Goal: Transaction & Acquisition: Book appointment/travel/reservation

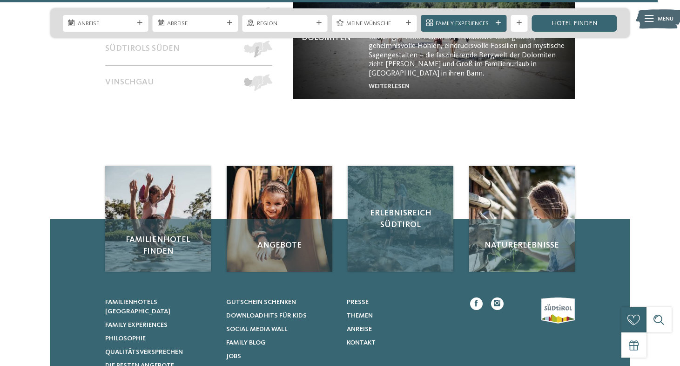
scroll to position [3707, 0]
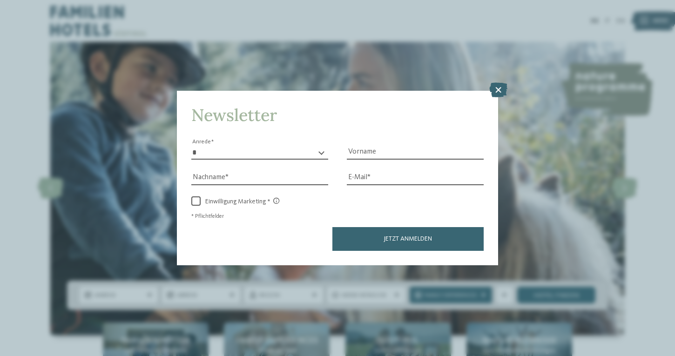
click at [243, 227] on div "Jetzt anmelden" at bounding box center [337, 238] width 292 height 23
click at [500, 82] on icon at bounding box center [498, 89] width 18 height 15
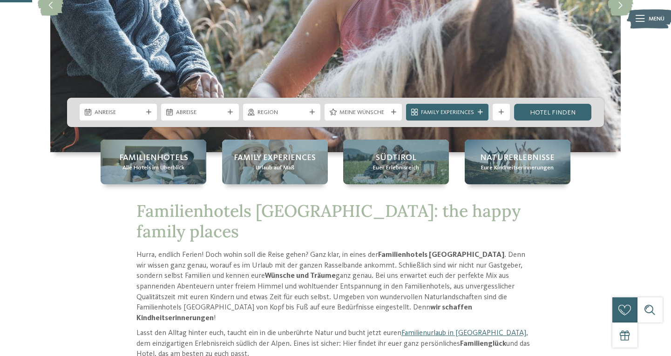
scroll to position [183, 0]
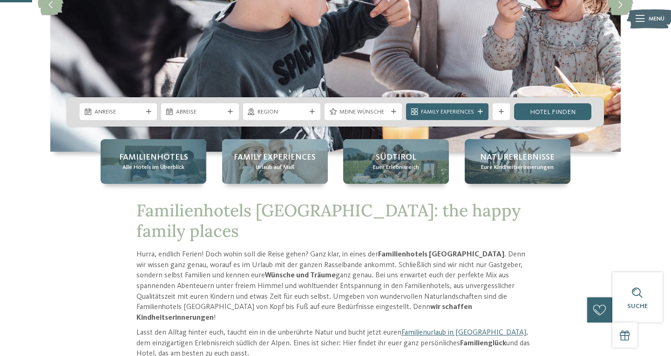
click at [145, 160] on span "Familienhotels" at bounding box center [153, 158] width 69 height 12
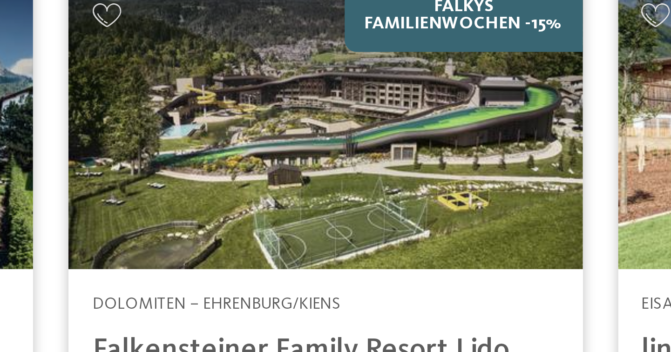
scroll to position [1011, 0]
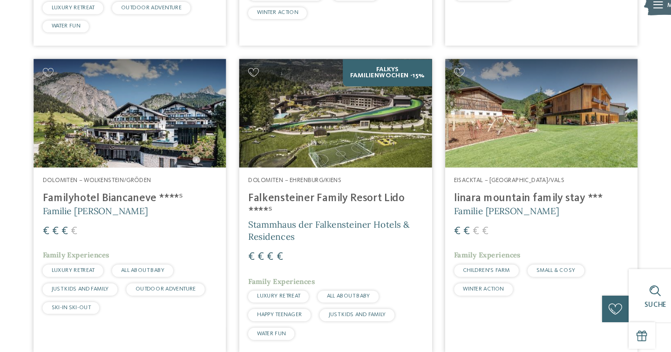
click at [519, 110] on img at bounding box center [530, 121] width 182 height 102
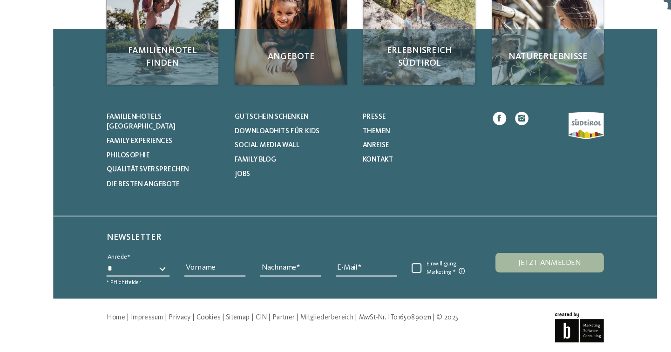
scroll to position [2822, 0]
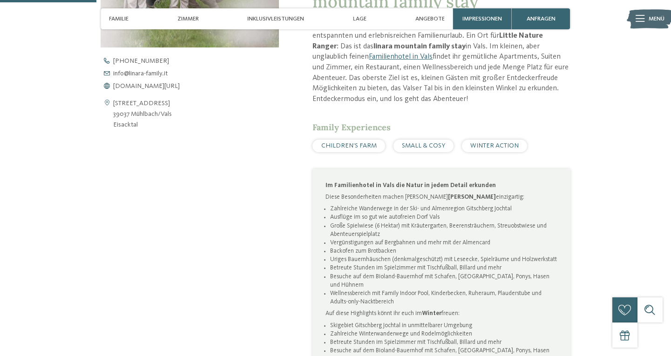
scroll to position [392, 0]
click at [157, 82] on span "www.linara-family.it/de" at bounding box center [146, 84] width 67 height 7
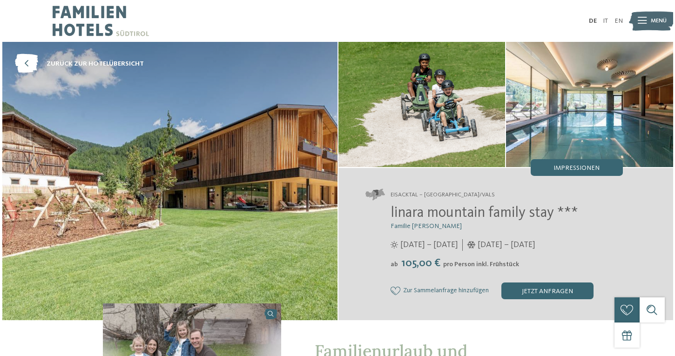
scroll to position [0, 0]
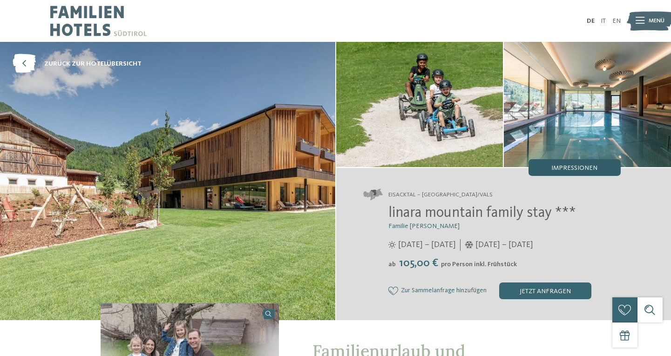
click at [578, 165] on span "Impressionen" at bounding box center [574, 168] width 46 height 7
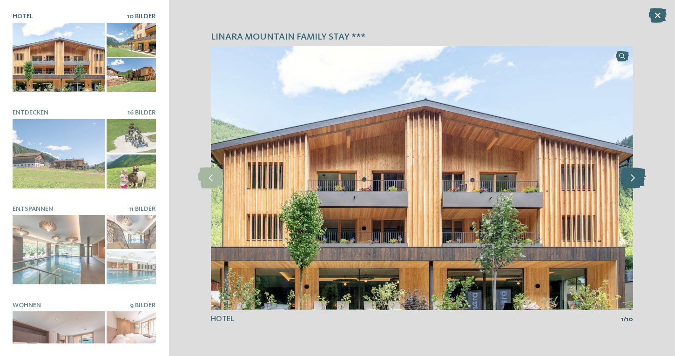
click at [628, 180] on icon at bounding box center [633, 178] width 26 height 21
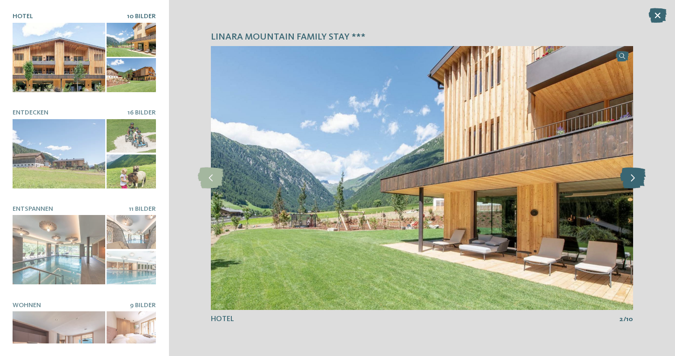
click at [628, 180] on icon at bounding box center [633, 178] width 26 height 21
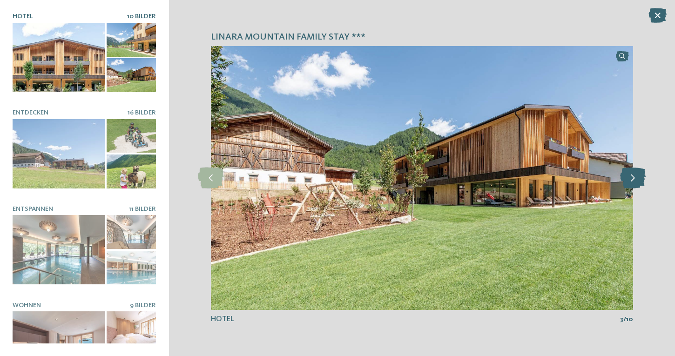
click at [628, 180] on icon at bounding box center [633, 178] width 26 height 21
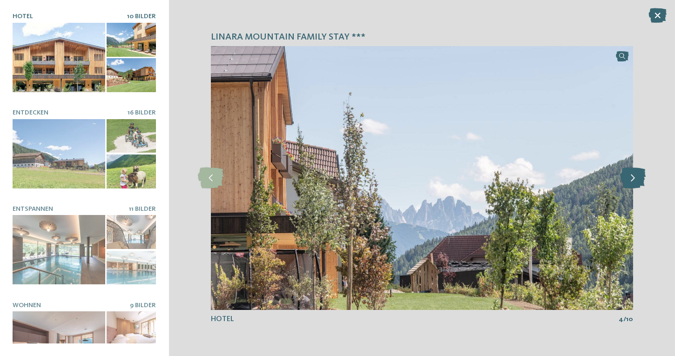
click at [628, 180] on icon at bounding box center [633, 178] width 26 height 21
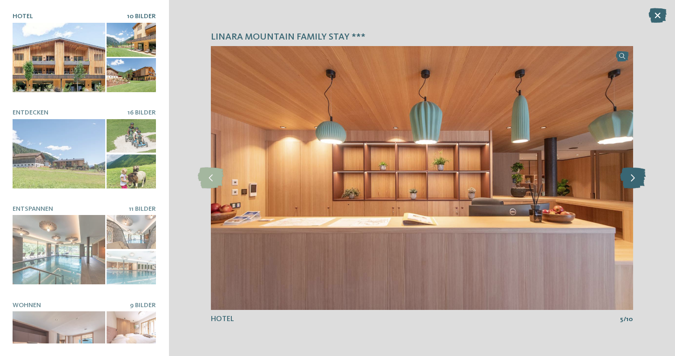
click at [628, 180] on icon at bounding box center [633, 178] width 26 height 21
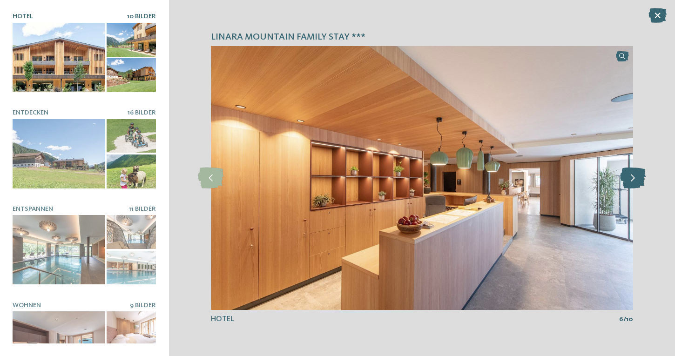
click at [628, 180] on icon at bounding box center [633, 178] width 26 height 21
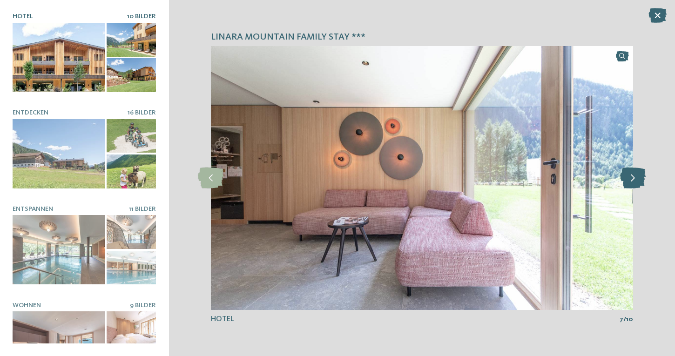
click at [628, 180] on icon at bounding box center [633, 178] width 26 height 21
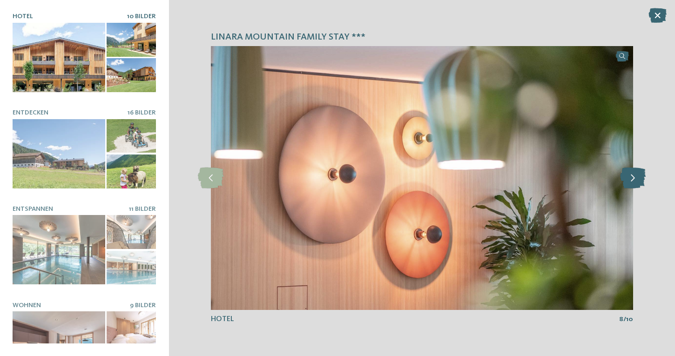
click at [628, 180] on icon at bounding box center [633, 178] width 26 height 21
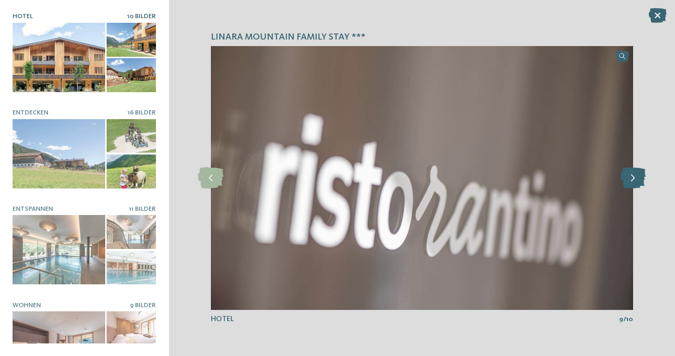
click at [628, 180] on icon at bounding box center [633, 178] width 26 height 21
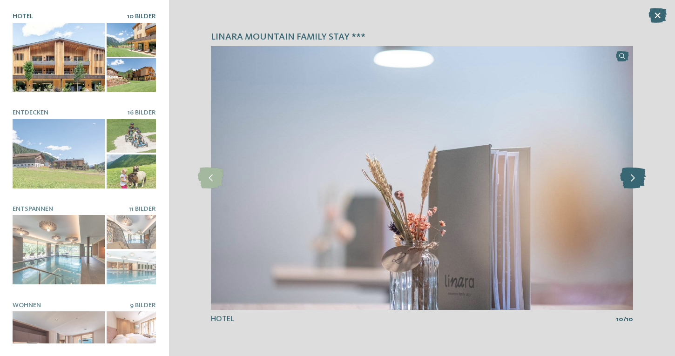
click at [628, 180] on icon at bounding box center [633, 178] width 26 height 21
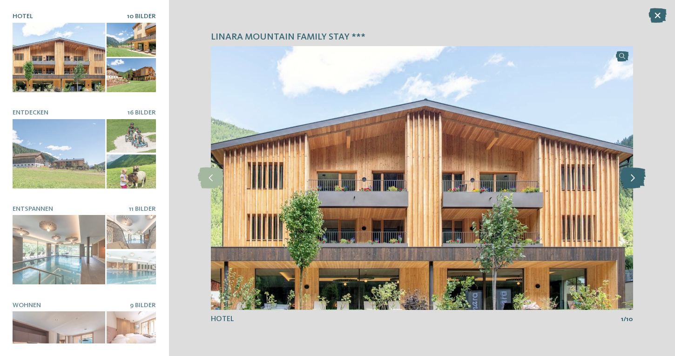
click at [628, 180] on icon at bounding box center [633, 178] width 26 height 21
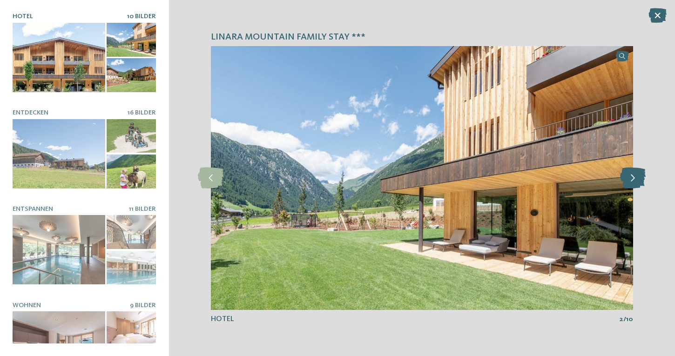
click at [628, 180] on icon at bounding box center [633, 178] width 26 height 21
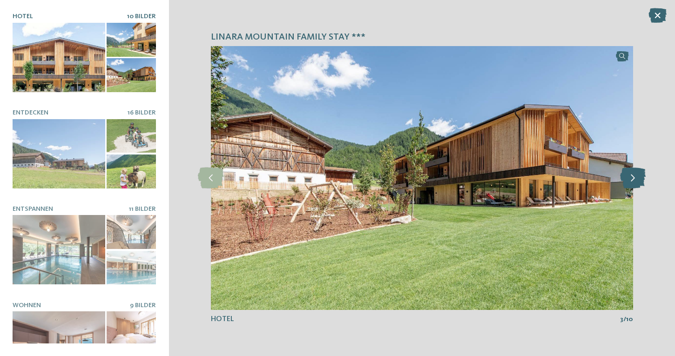
click at [628, 180] on icon at bounding box center [633, 178] width 26 height 21
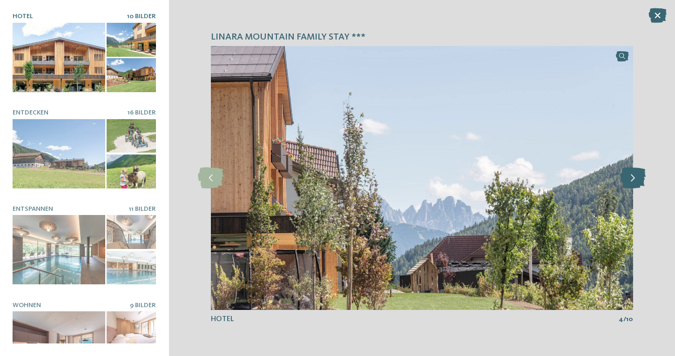
click at [628, 180] on icon at bounding box center [633, 178] width 26 height 21
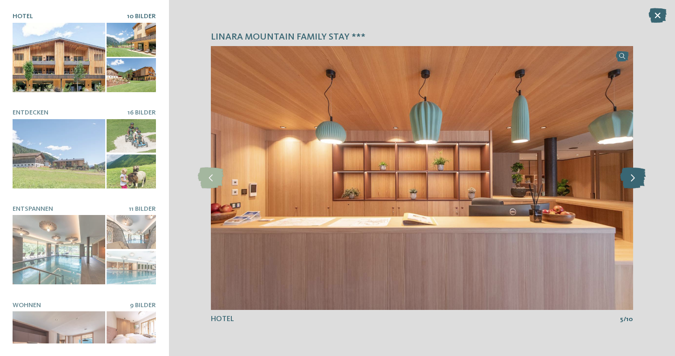
click at [628, 180] on icon at bounding box center [633, 178] width 26 height 21
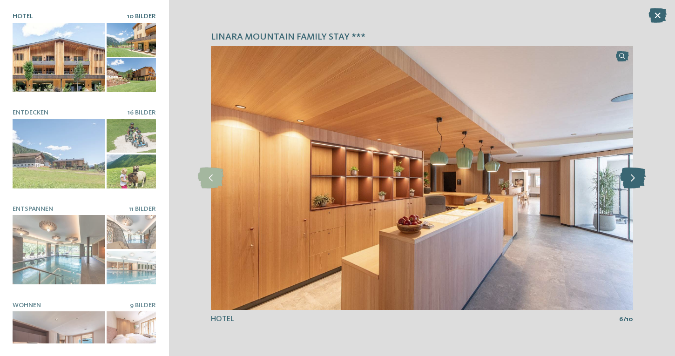
click at [628, 180] on icon at bounding box center [633, 178] width 26 height 21
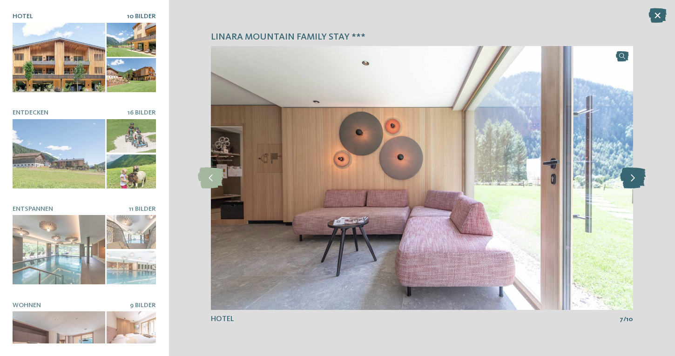
click at [628, 180] on icon at bounding box center [633, 178] width 26 height 21
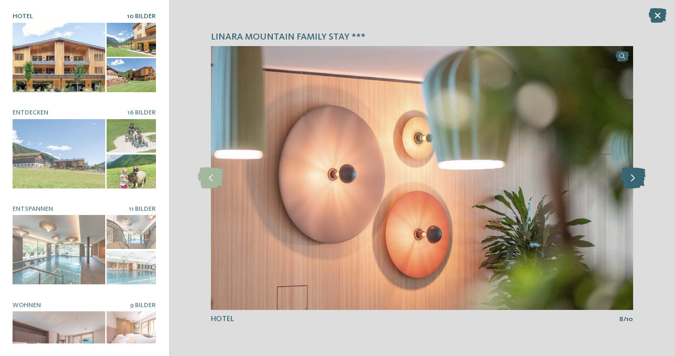
click at [628, 180] on icon at bounding box center [633, 178] width 26 height 21
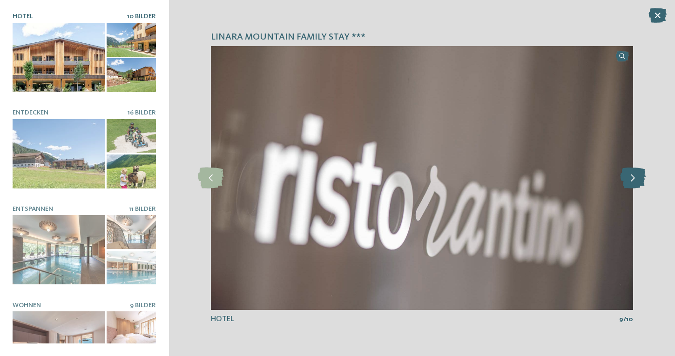
click at [628, 180] on icon at bounding box center [633, 178] width 26 height 21
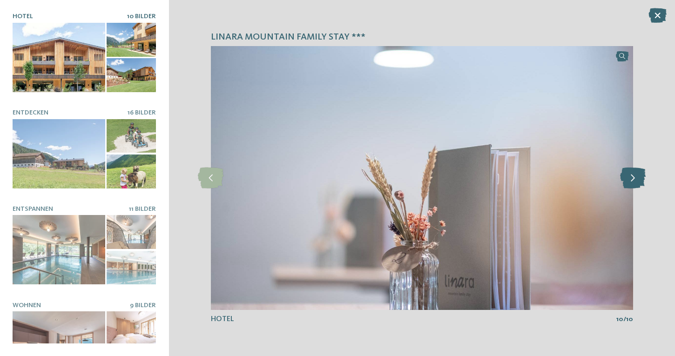
click at [628, 180] on icon at bounding box center [633, 178] width 26 height 21
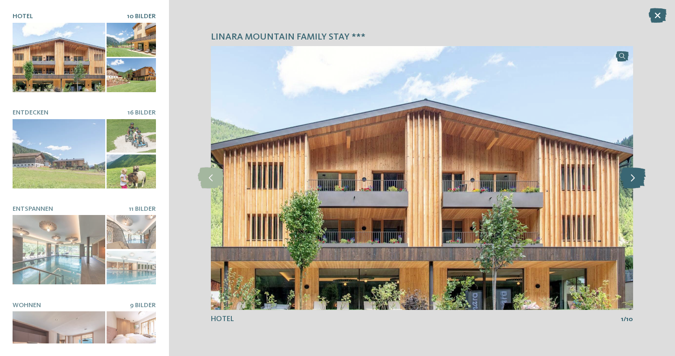
click at [628, 180] on icon at bounding box center [633, 178] width 26 height 21
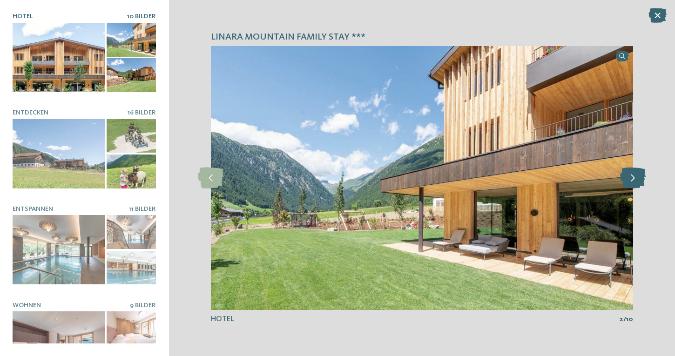
click at [628, 180] on icon at bounding box center [633, 178] width 26 height 21
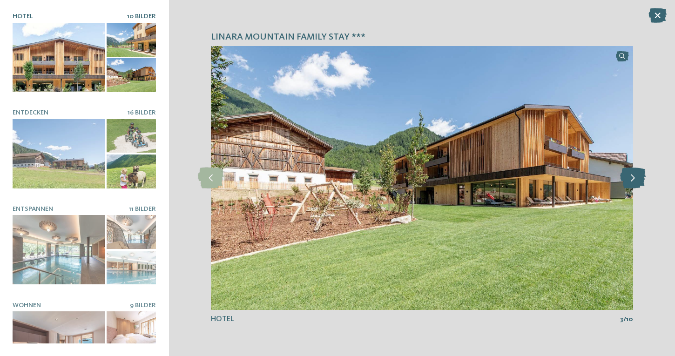
click at [628, 180] on icon at bounding box center [633, 178] width 26 height 21
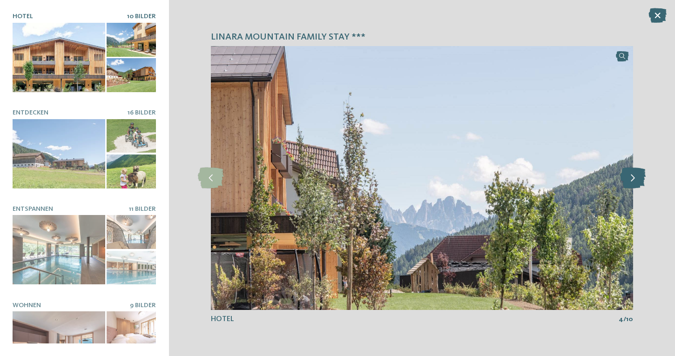
click at [628, 180] on icon at bounding box center [633, 178] width 26 height 21
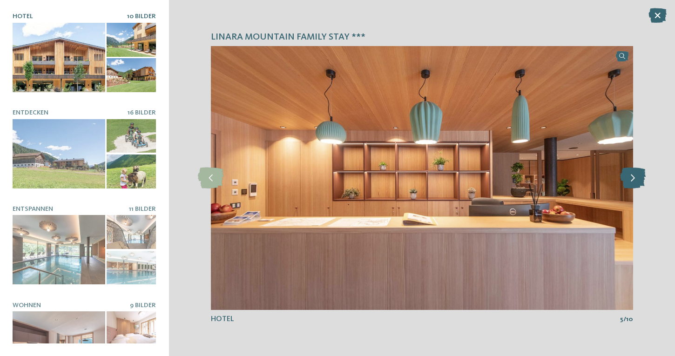
click at [628, 180] on icon at bounding box center [633, 178] width 26 height 21
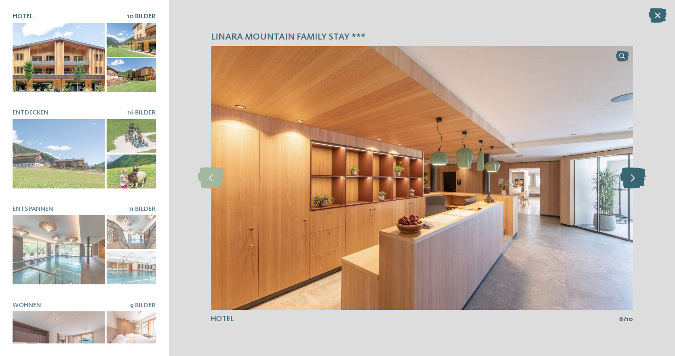
click at [628, 180] on icon at bounding box center [633, 178] width 26 height 21
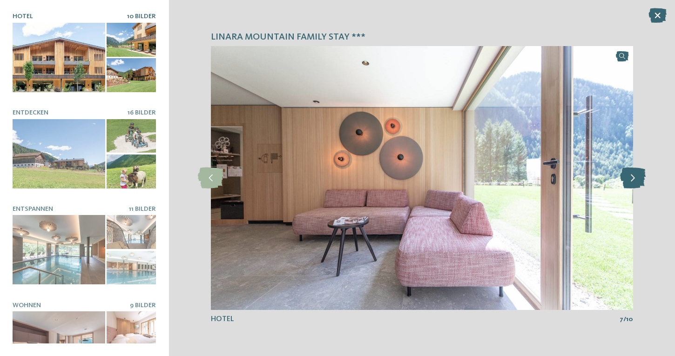
click at [628, 180] on icon at bounding box center [633, 178] width 26 height 21
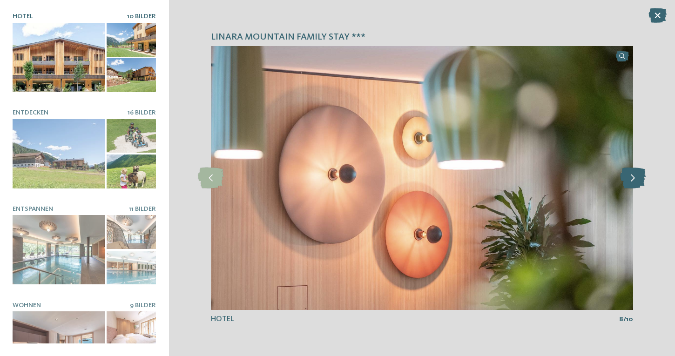
click at [628, 180] on icon at bounding box center [633, 178] width 26 height 21
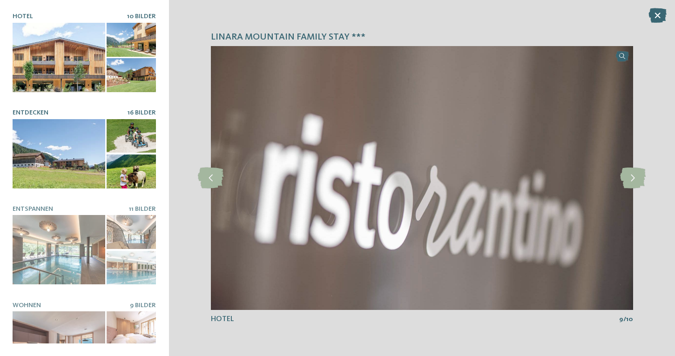
click at [76, 154] on div at bounding box center [59, 153] width 93 height 69
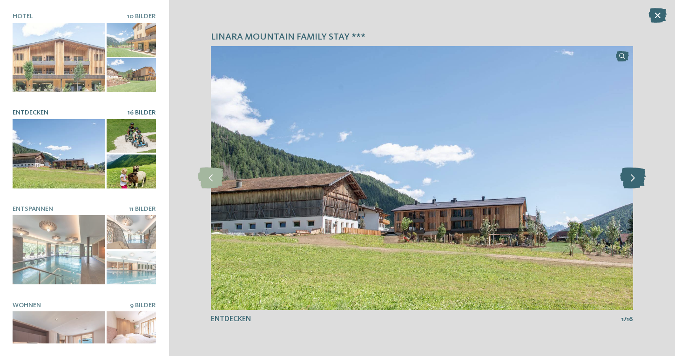
click at [634, 175] on icon at bounding box center [633, 178] width 26 height 21
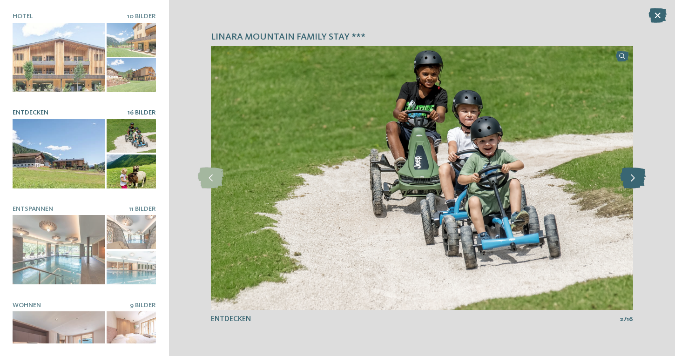
click at [634, 175] on icon at bounding box center [633, 178] width 26 height 21
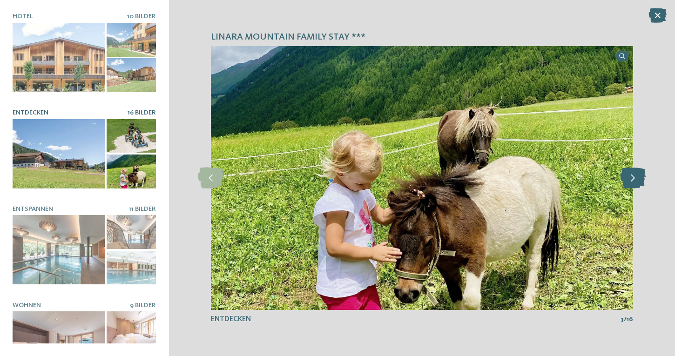
click at [634, 175] on icon at bounding box center [633, 178] width 26 height 21
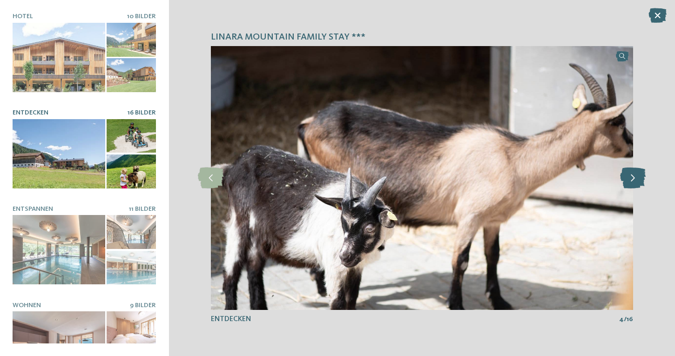
click at [634, 175] on icon at bounding box center [633, 178] width 26 height 21
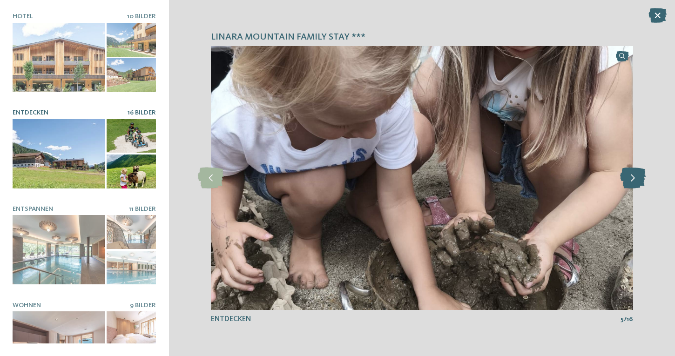
click at [634, 175] on icon at bounding box center [633, 178] width 26 height 21
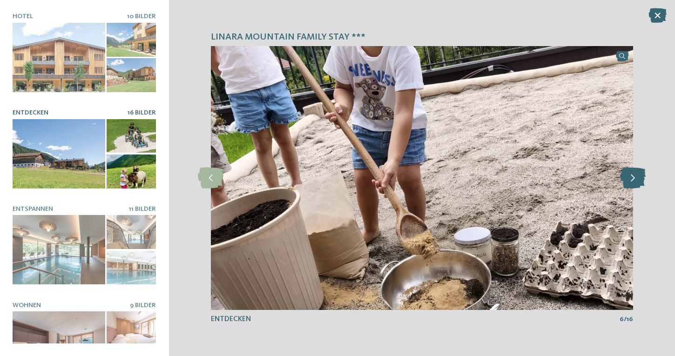
click at [634, 175] on icon at bounding box center [633, 178] width 26 height 21
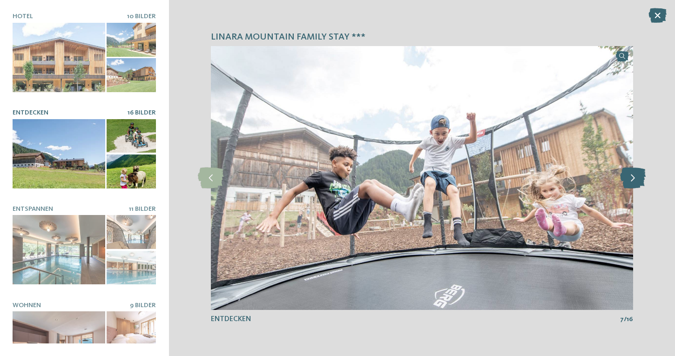
click at [634, 175] on icon at bounding box center [633, 178] width 26 height 21
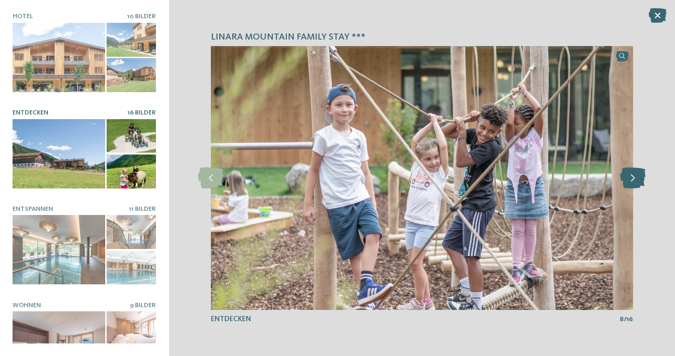
click at [634, 175] on icon at bounding box center [633, 178] width 26 height 21
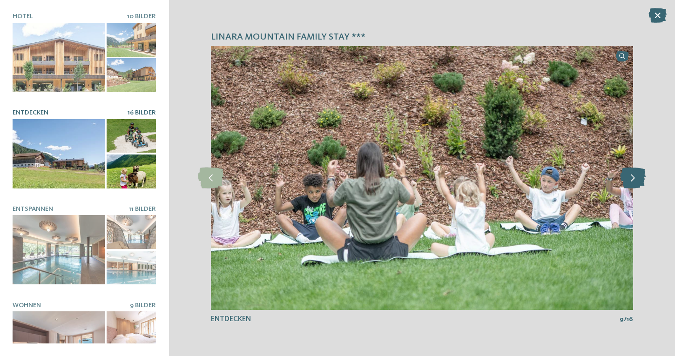
click at [634, 175] on icon at bounding box center [633, 178] width 26 height 21
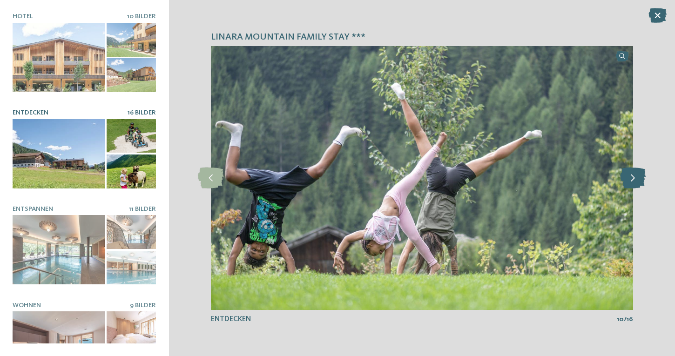
click at [634, 175] on icon at bounding box center [633, 178] width 26 height 21
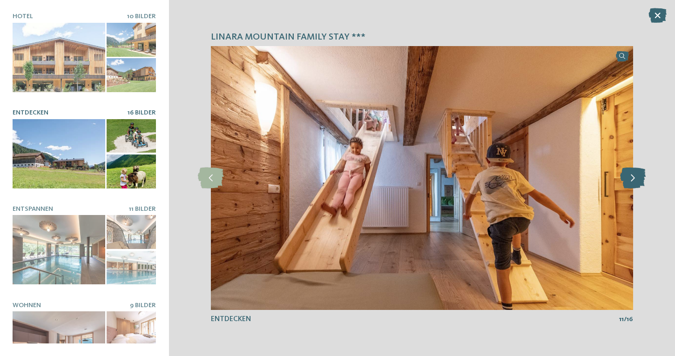
click at [634, 175] on icon at bounding box center [633, 178] width 26 height 21
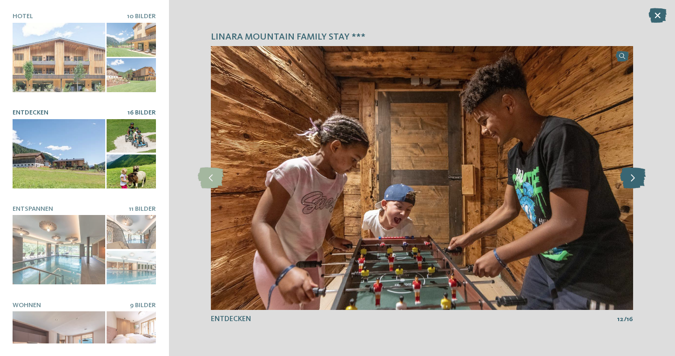
click at [634, 175] on icon at bounding box center [633, 178] width 26 height 21
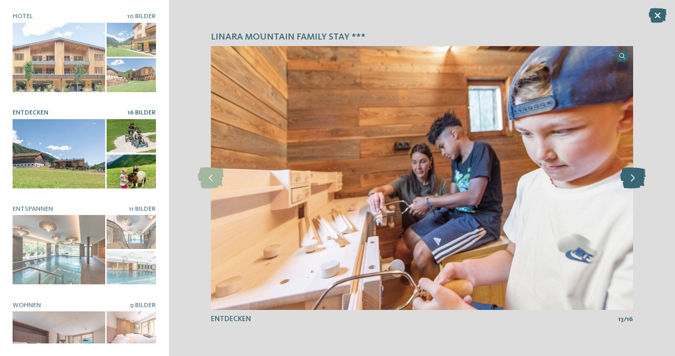
click at [633, 183] on icon at bounding box center [633, 178] width 26 height 21
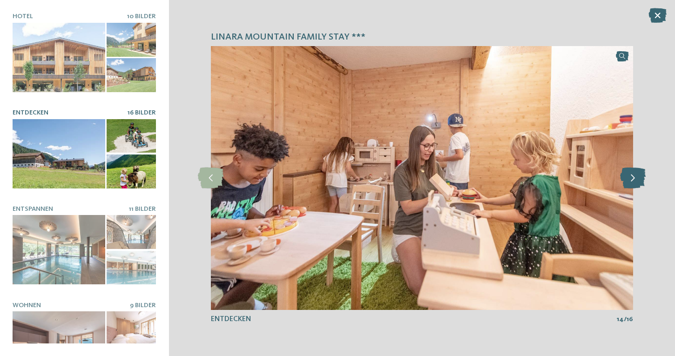
click at [633, 183] on icon at bounding box center [633, 178] width 26 height 21
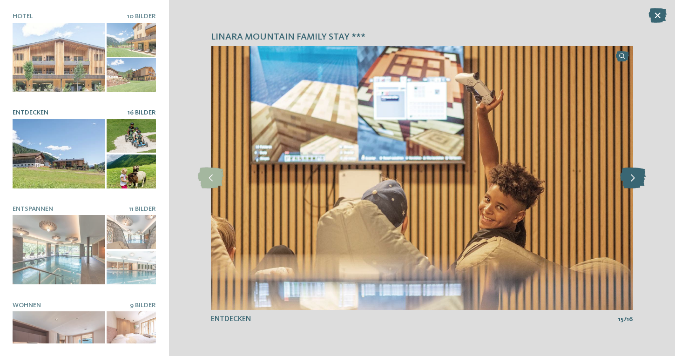
click at [633, 183] on icon at bounding box center [633, 178] width 26 height 21
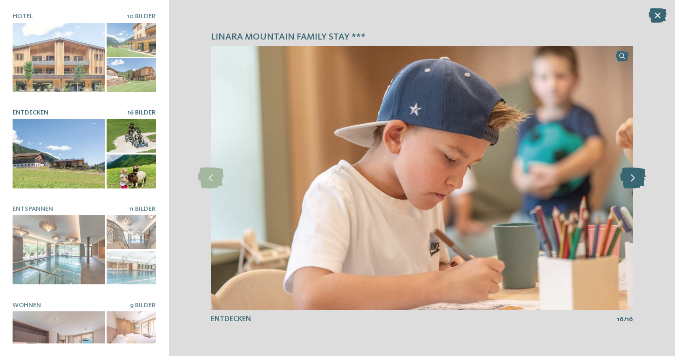
click at [633, 183] on icon at bounding box center [633, 178] width 26 height 21
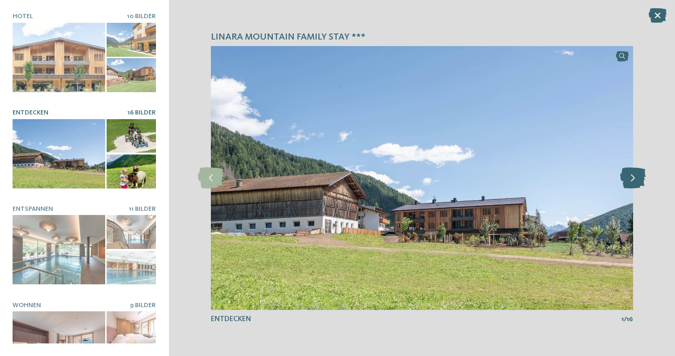
click at [630, 184] on icon at bounding box center [633, 178] width 26 height 21
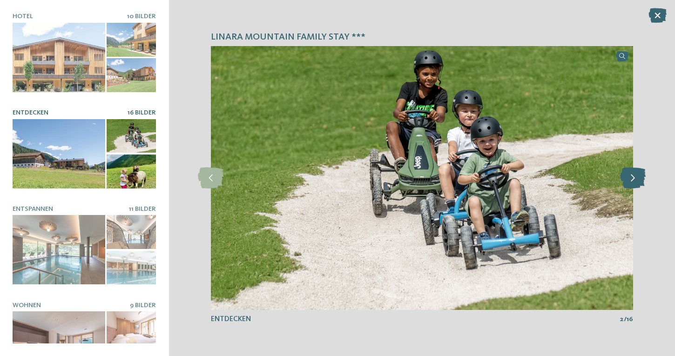
click at [630, 184] on icon at bounding box center [633, 178] width 26 height 21
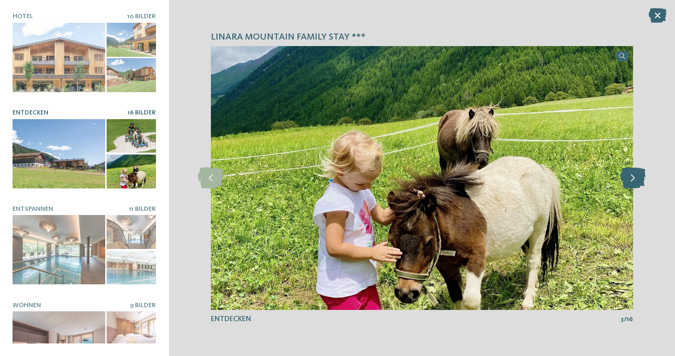
click at [630, 184] on icon at bounding box center [633, 178] width 26 height 21
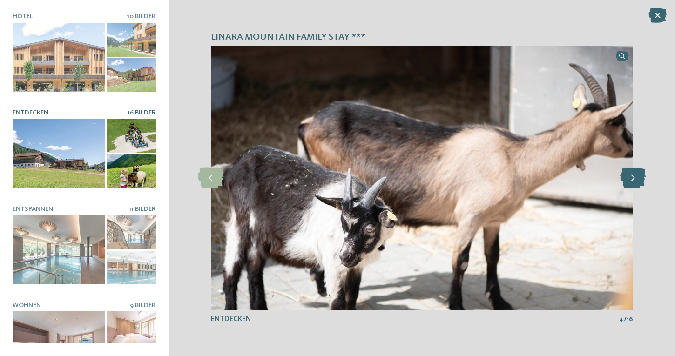
click at [630, 184] on icon at bounding box center [633, 178] width 26 height 21
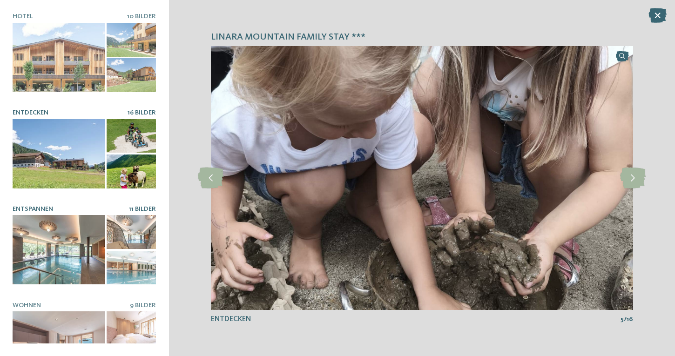
click at [66, 257] on div at bounding box center [59, 249] width 93 height 69
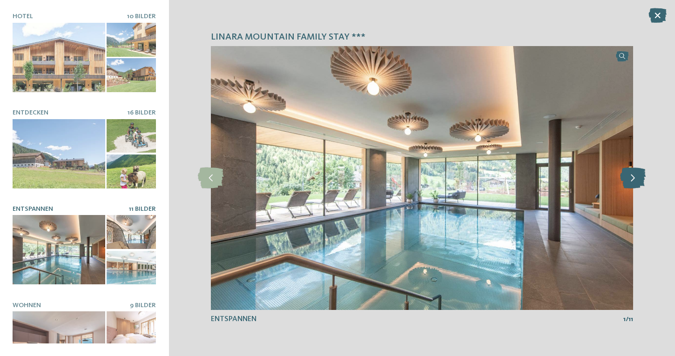
click at [634, 183] on icon at bounding box center [633, 178] width 26 height 21
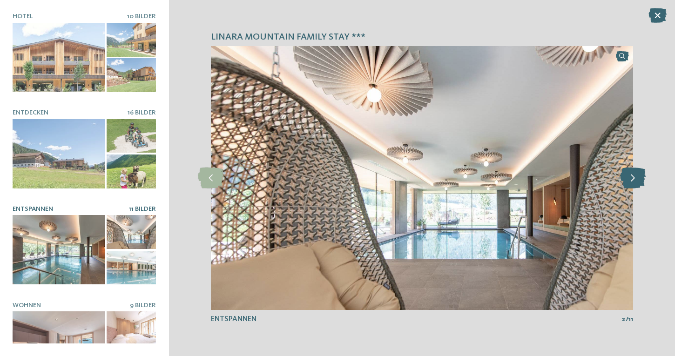
click at [634, 183] on icon at bounding box center [633, 178] width 26 height 21
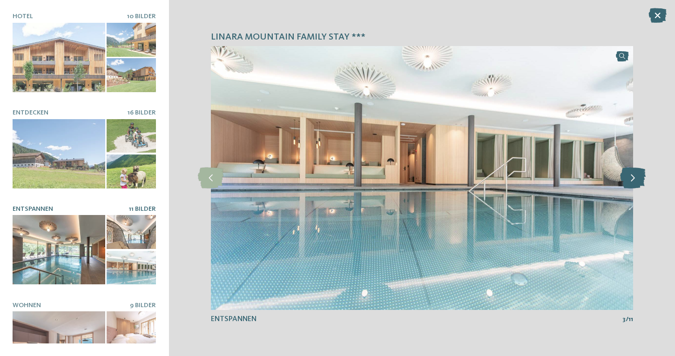
click at [634, 183] on icon at bounding box center [633, 178] width 26 height 21
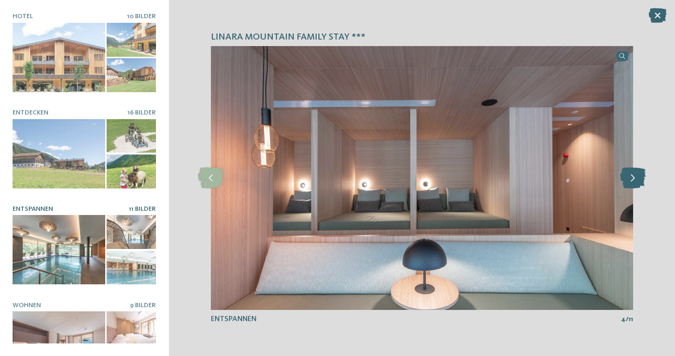
click at [634, 183] on icon at bounding box center [633, 178] width 26 height 21
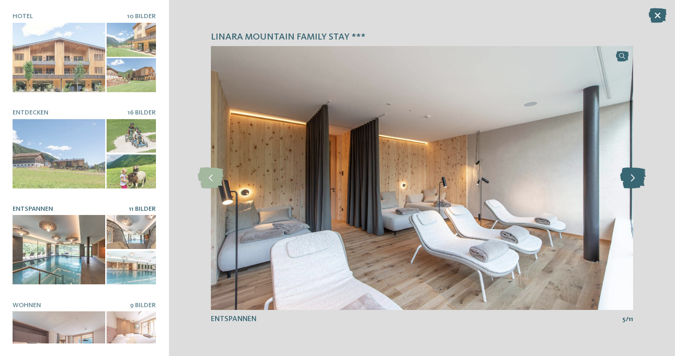
click at [634, 183] on icon at bounding box center [633, 178] width 26 height 21
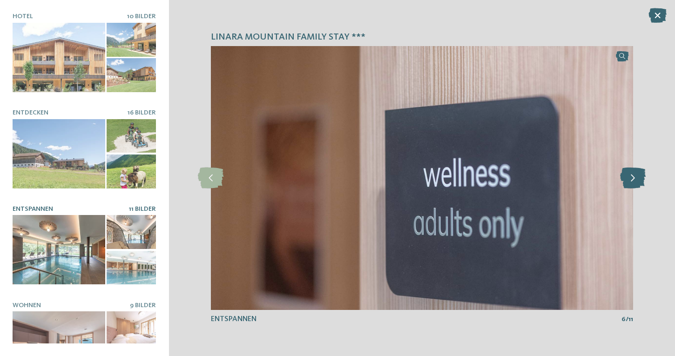
click at [634, 183] on icon at bounding box center [633, 178] width 26 height 21
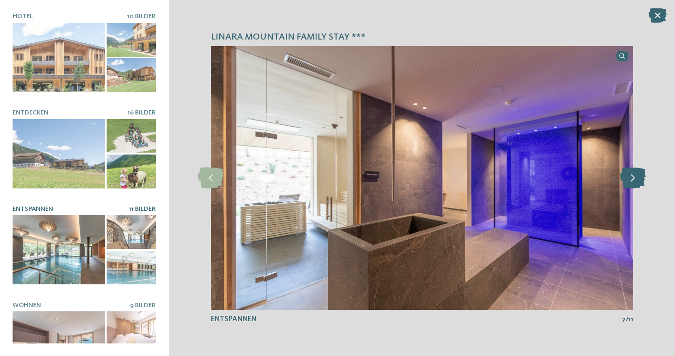
click at [634, 183] on icon at bounding box center [633, 178] width 26 height 21
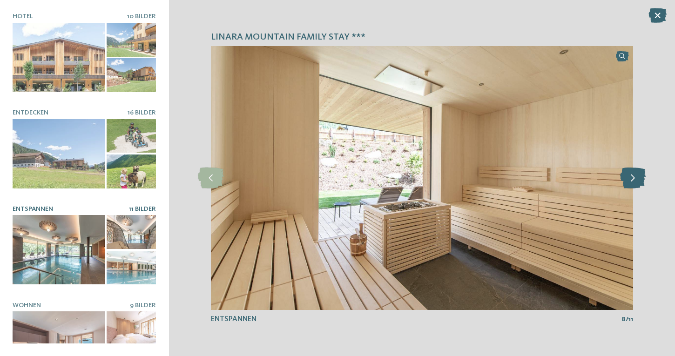
click at [634, 183] on icon at bounding box center [633, 178] width 26 height 21
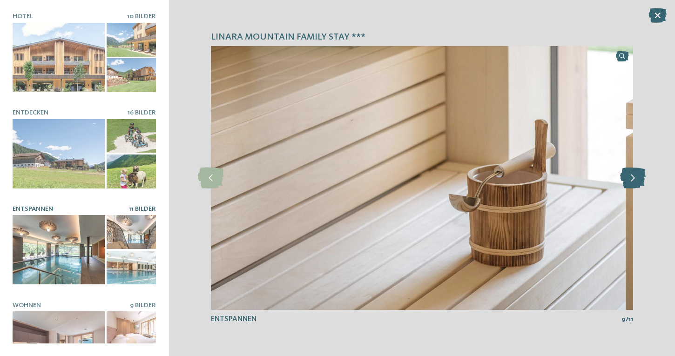
click at [634, 183] on icon at bounding box center [633, 178] width 26 height 21
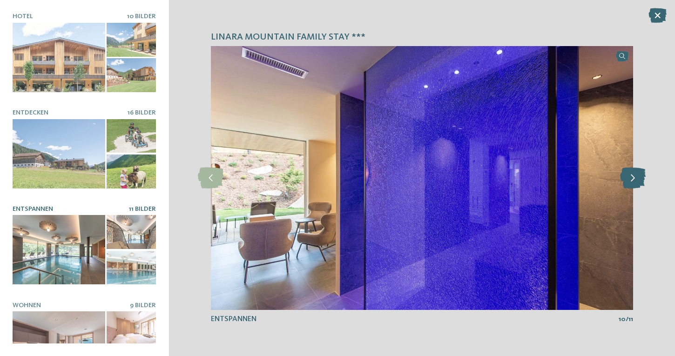
click at [634, 183] on icon at bounding box center [633, 178] width 26 height 21
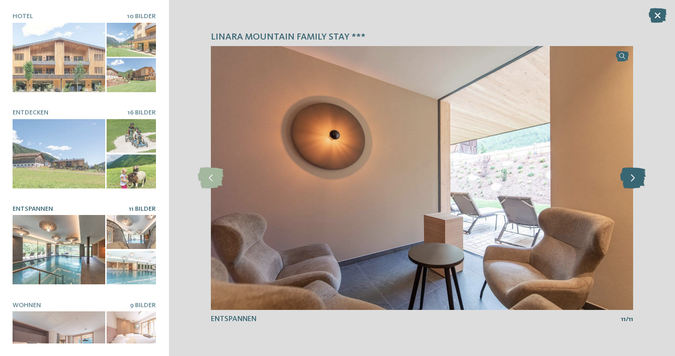
click at [634, 183] on icon at bounding box center [633, 178] width 26 height 21
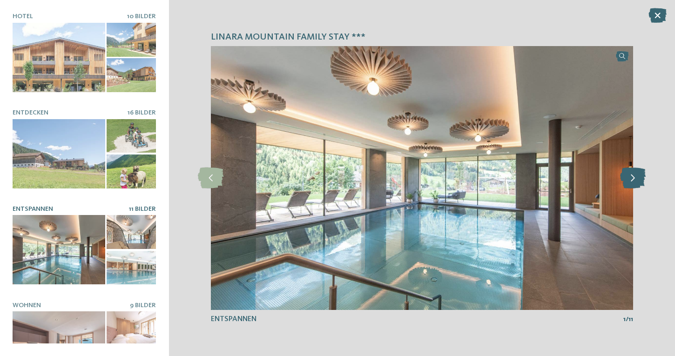
click at [634, 183] on icon at bounding box center [633, 178] width 26 height 21
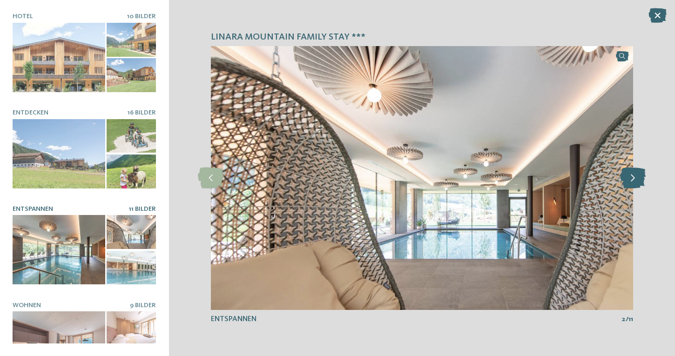
click at [634, 183] on icon at bounding box center [633, 178] width 26 height 21
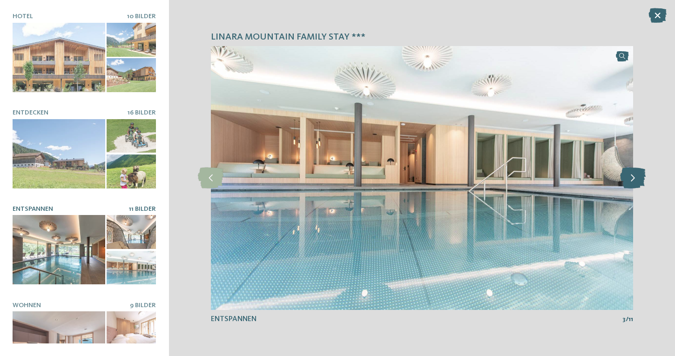
click at [634, 183] on icon at bounding box center [633, 178] width 26 height 21
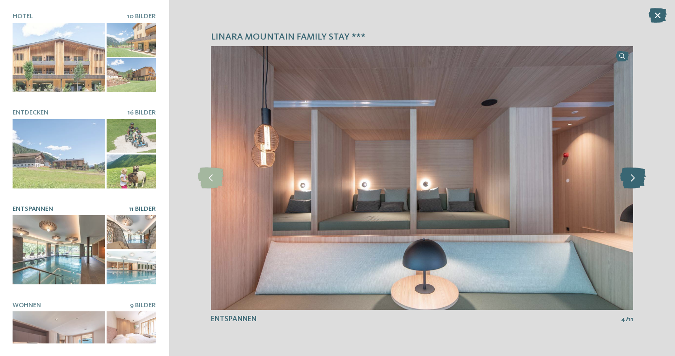
click at [634, 183] on icon at bounding box center [633, 178] width 26 height 21
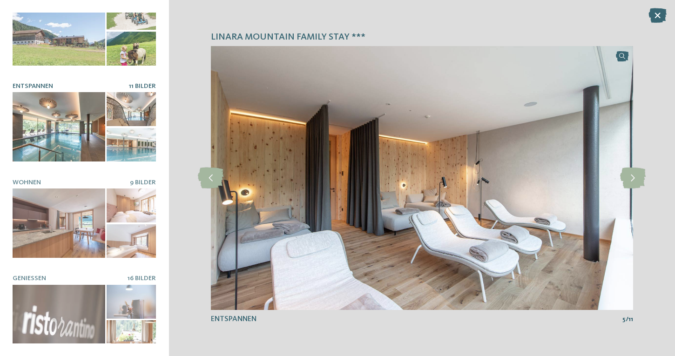
scroll to position [124, 0]
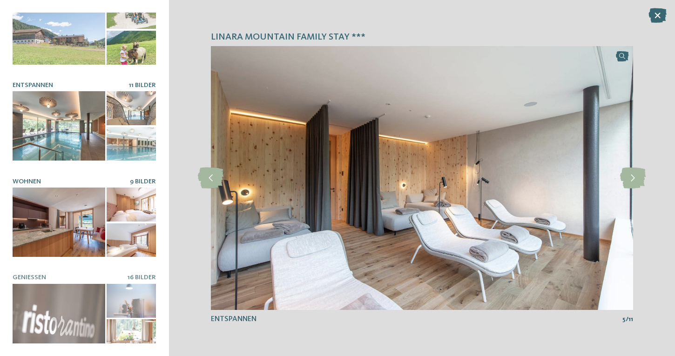
click at [79, 236] on div at bounding box center [59, 222] width 93 height 69
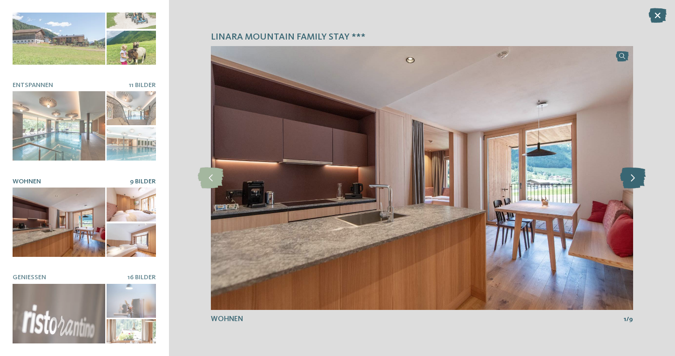
click at [630, 180] on icon at bounding box center [633, 178] width 26 height 21
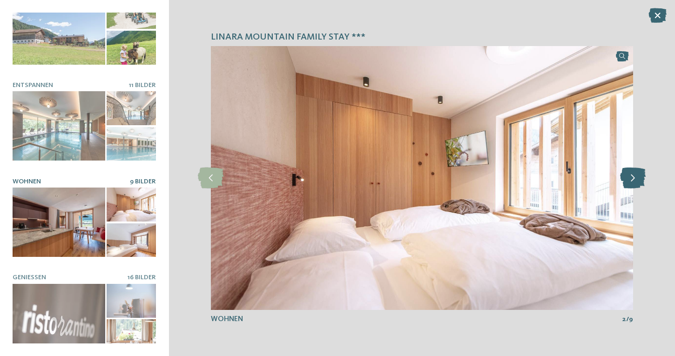
click at [630, 180] on icon at bounding box center [633, 178] width 26 height 21
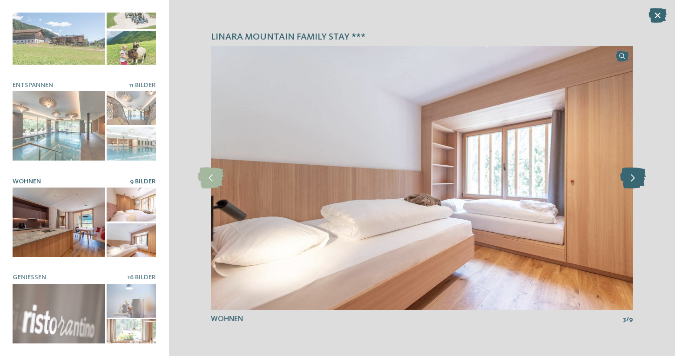
click at [630, 180] on icon at bounding box center [633, 178] width 26 height 21
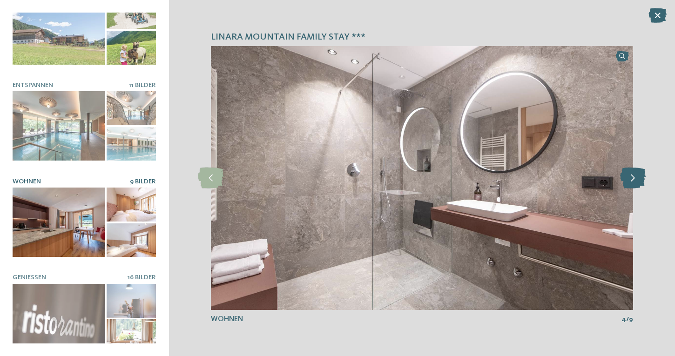
click at [630, 180] on icon at bounding box center [633, 178] width 26 height 21
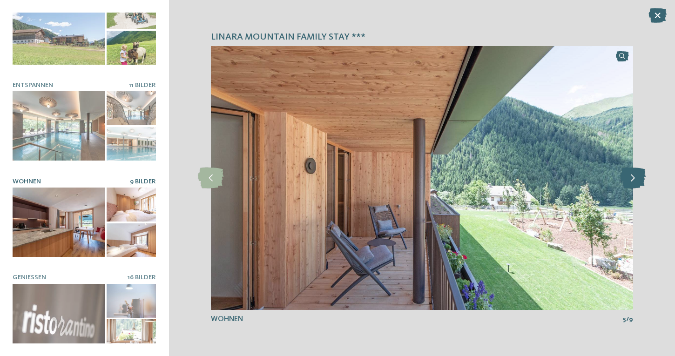
click at [630, 180] on icon at bounding box center [633, 178] width 26 height 21
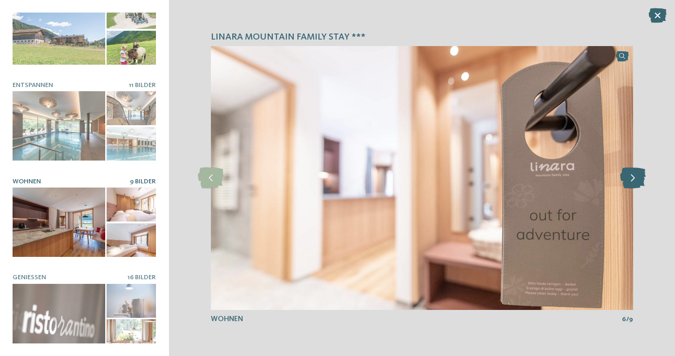
click at [630, 180] on icon at bounding box center [633, 178] width 26 height 21
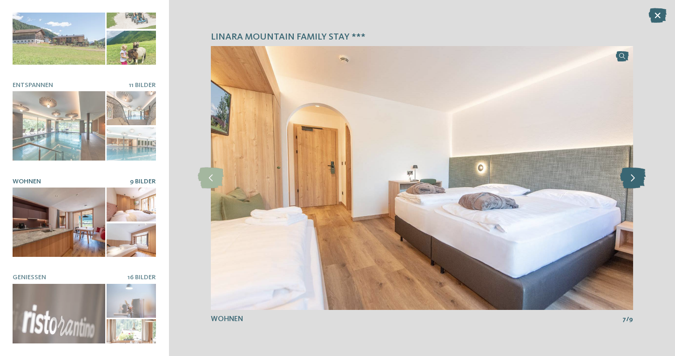
click at [630, 180] on icon at bounding box center [633, 178] width 26 height 21
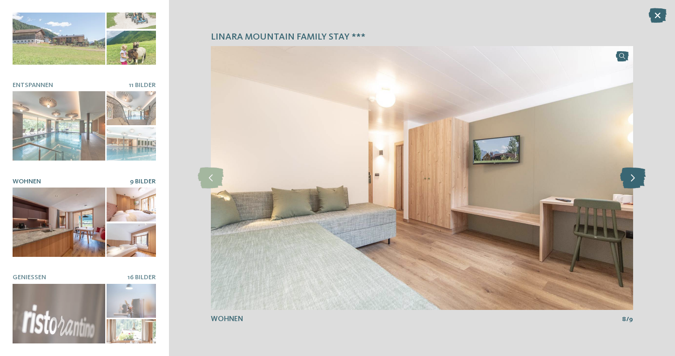
click at [630, 180] on icon at bounding box center [633, 178] width 26 height 21
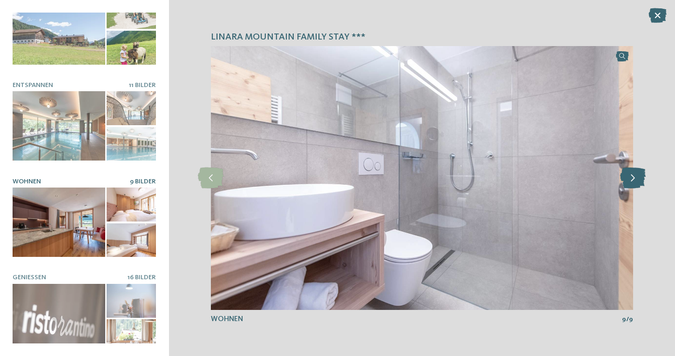
click at [630, 180] on icon at bounding box center [633, 178] width 26 height 21
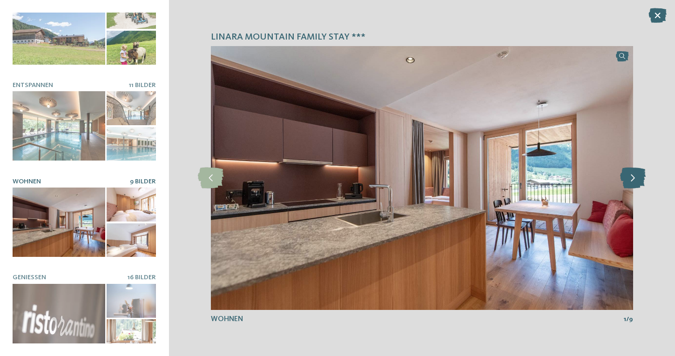
click at [630, 180] on icon at bounding box center [633, 178] width 26 height 21
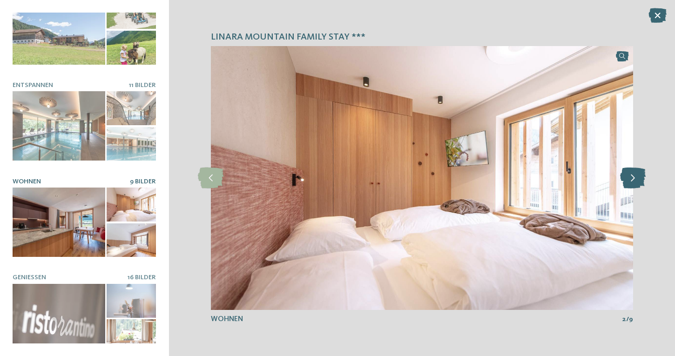
click at [630, 180] on icon at bounding box center [633, 178] width 26 height 21
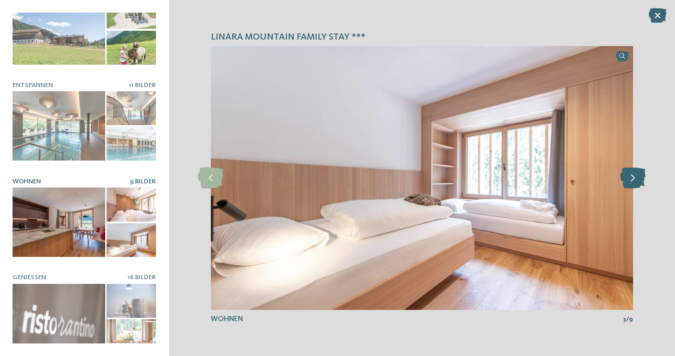
click at [630, 180] on icon at bounding box center [633, 178] width 26 height 21
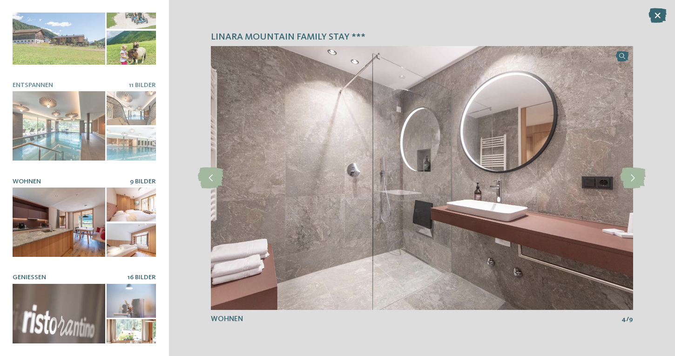
click at [85, 310] on div at bounding box center [59, 318] width 93 height 69
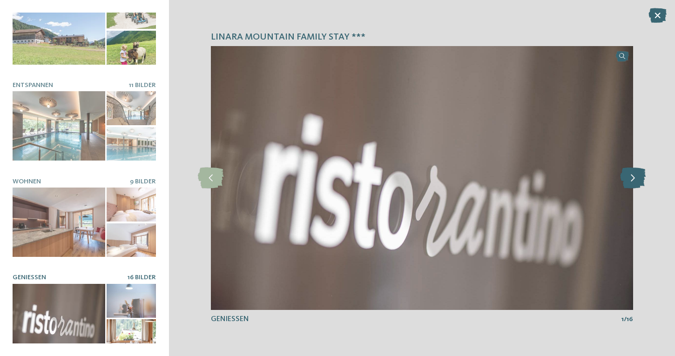
click at [628, 180] on icon at bounding box center [633, 178] width 26 height 21
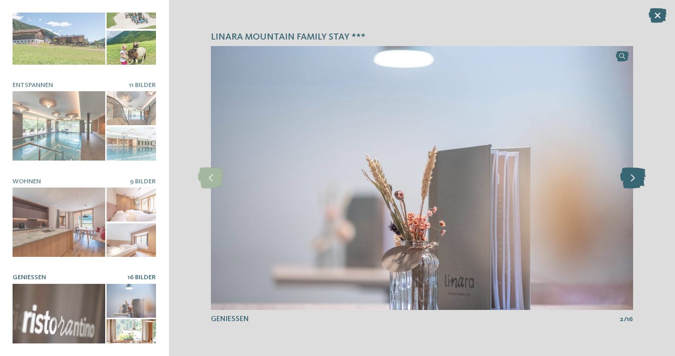
click at [628, 180] on icon at bounding box center [633, 178] width 26 height 21
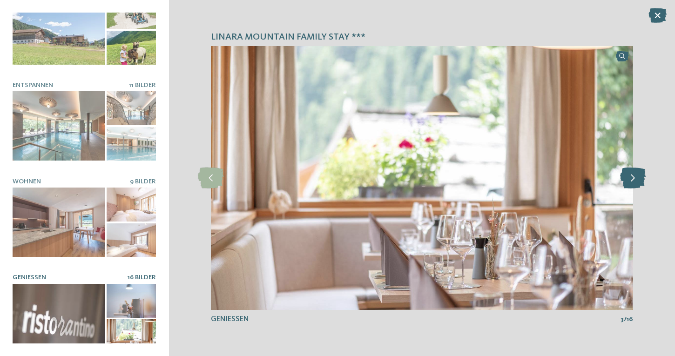
click at [628, 180] on icon at bounding box center [633, 178] width 26 height 21
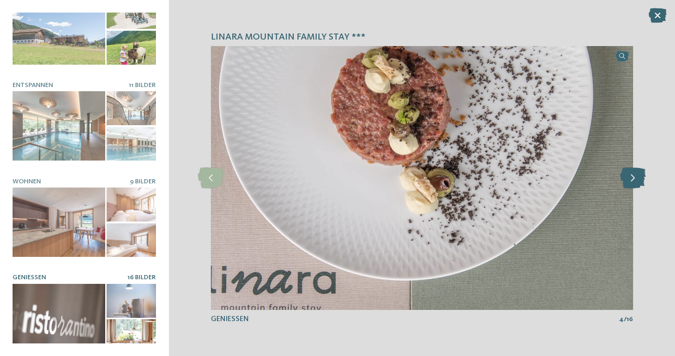
click at [628, 180] on icon at bounding box center [633, 178] width 26 height 21
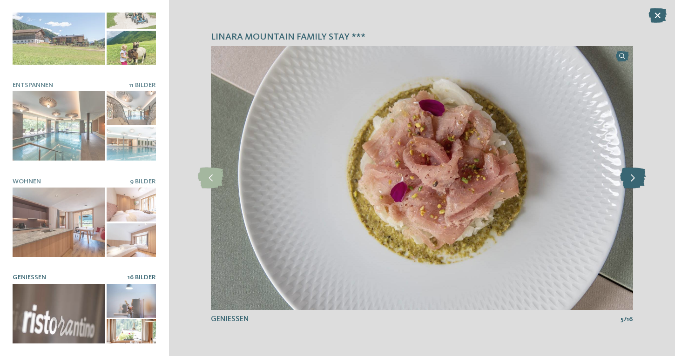
click at [628, 180] on icon at bounding box center [633, 178] width 26 height 21
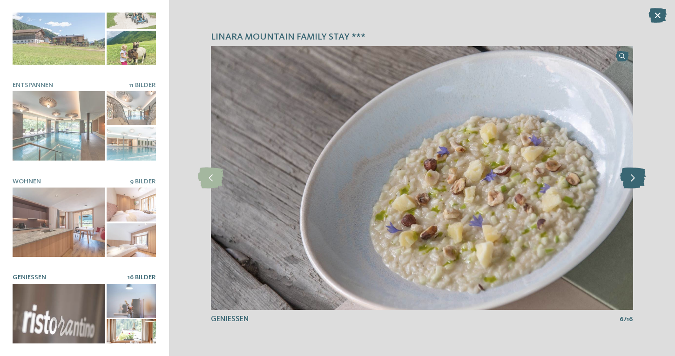
click at [628, 180] on icon at bounding box center [633, 178] width 26 height 21
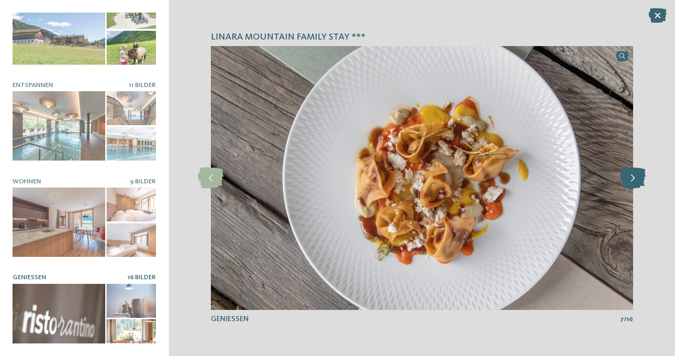
click at [628, 180] on icon at bounding box center [633, 178] width 26 height 21
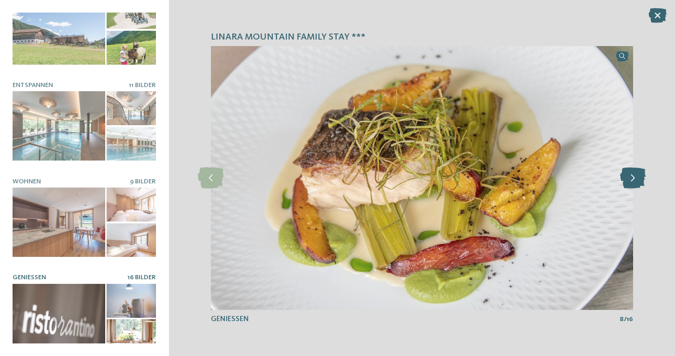
click at [628, 180] on icon at bounding box center [633, 178] width 26 height 21
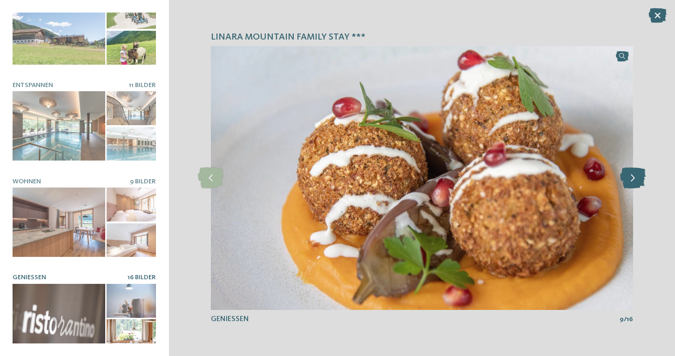
click at [628, 180] on icon at bounding box center [633, 178] width 26 height 21
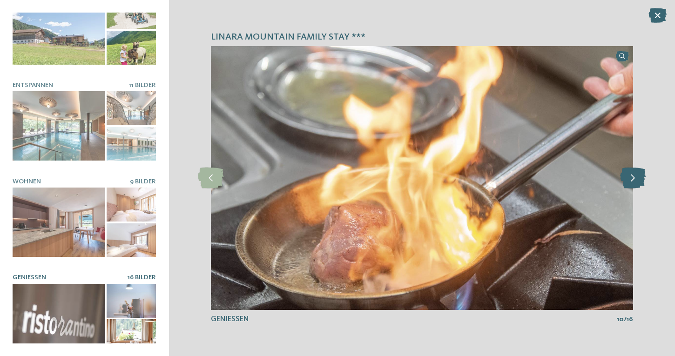
click at [628, 180] on icon at bounding box center [633, 178] width 26 height 21
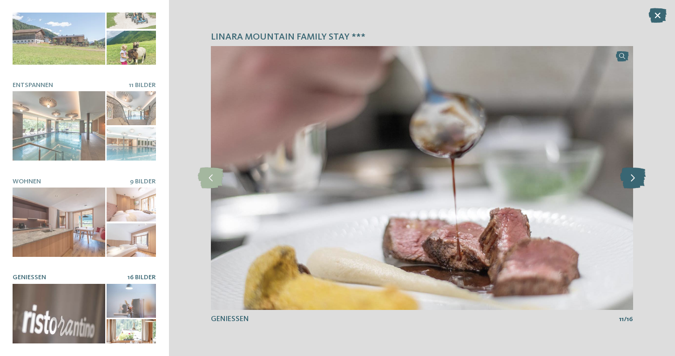
click at [628, 180] on icon at bounding box center [633, 178] width 26 height 21
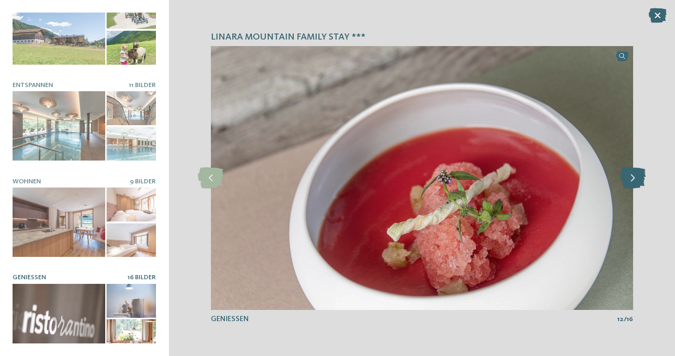
click at [628, 180] on icon at bounding box center [633, 178] width 26 height 21
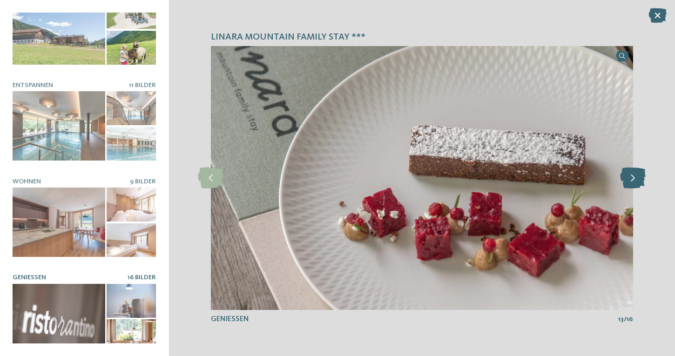
click at [628, 180] on icon at bounding box center [633, 178] width 26 height 21
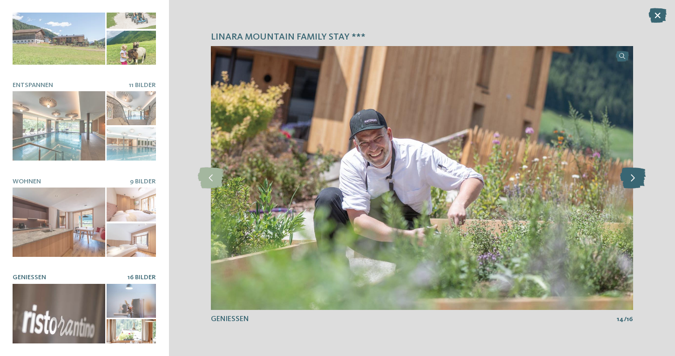
click at [628, 180] on icon at bounding box center [633, 178] width 26 height 21
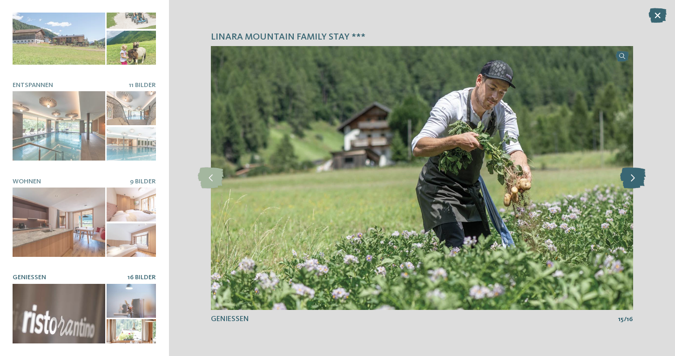
click at [628, 180] on icon at bounding box center [633, 178] width 26 height 21
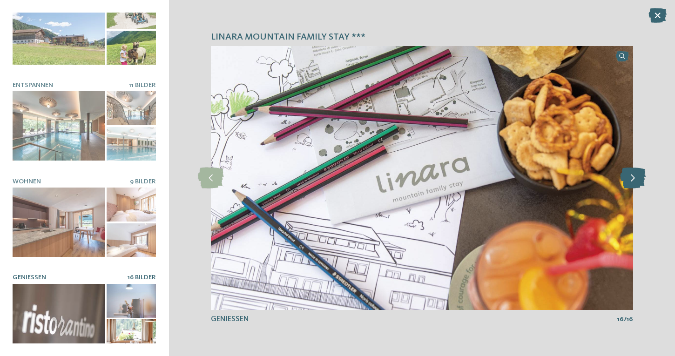
click at [628, 180] on icon at bounding box center [633, 178] width 26 height 21
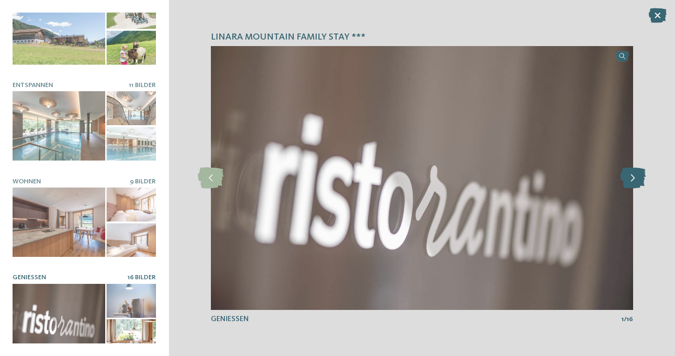
click at [628, 180] on icon at bounding box center [633, 178] width 26 height 21
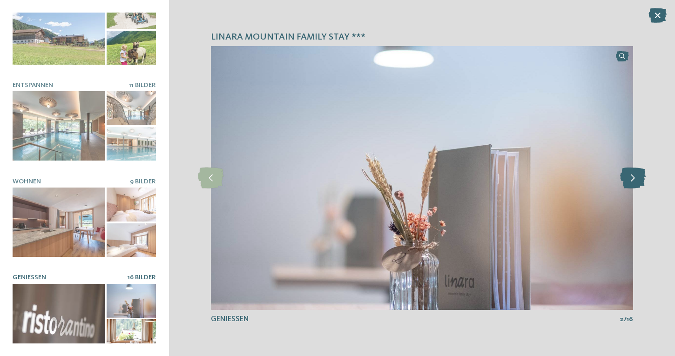
click at [628, 180] on icon at bounding box center [633, 178] width 26 height 21
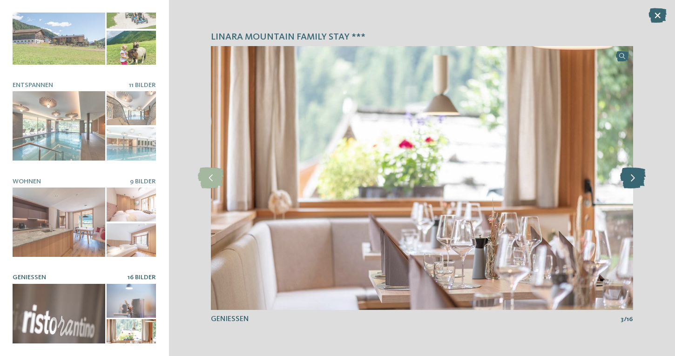
click at [628, 180] on icon at bounding box center [633, 178] width 26 height 21
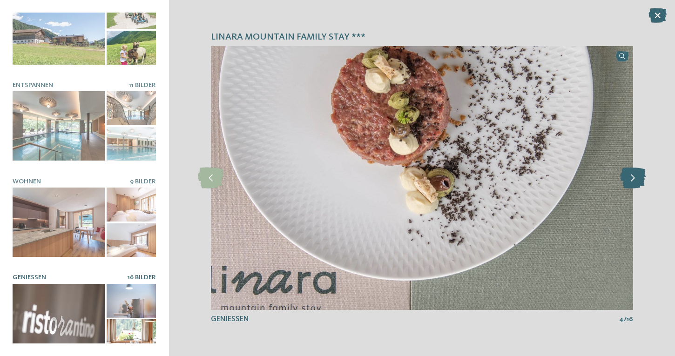
click at [628, 180] on icon at bounding box center [633, 178] width 26 height 21
